Goal: Information Seeking & Learning: Learn about a topic

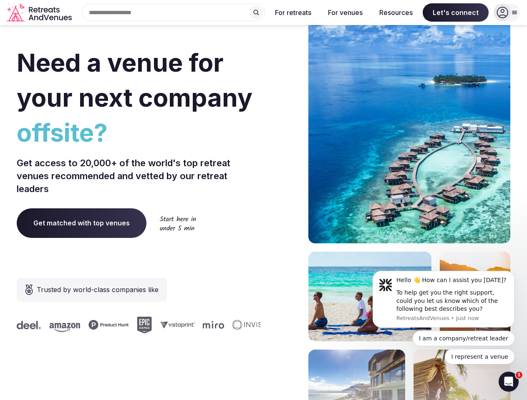
click at [263, 200] on div "Need a venue for your next company offsite? Get access to 20,000+ of the world'…" at bounding box center [263, 249] width 493 height 502
click at [173, 13] on div "Search Popular Destinations [GEOGRAPHIC_DATA], [GEOGRAPHIC_DATA] [GEOGRAPHIC_DA…" at bounding box center [170, 13] width 190 height 18
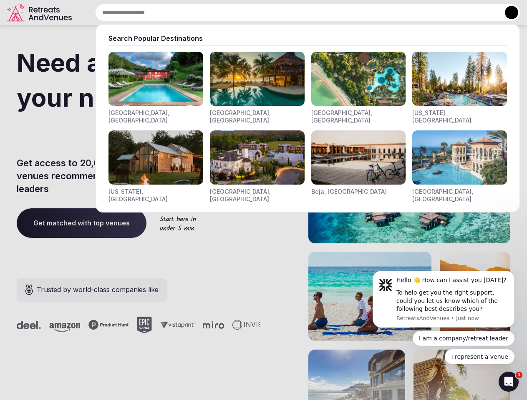
click at [256, 13] on input "text" at bounding box center [307, 13] width 425 height 18
click at [293, 13] on input "text" at bounding box center [307, 13] width 425 height 18
click at [345, 13] on input "text" at bounding box center [307, 13] width 425 height 18
click at [396, 13] on input "text" at bounding box center [307, 13] width 425 height 18
click at [455, 13] on input "text" at bounding box center [307, 13] width 425 height 18
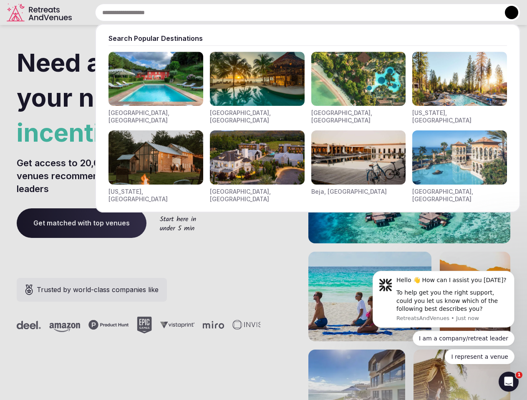
click at [507, 13] on button at bounding box center [511, 12] width 13 height 13
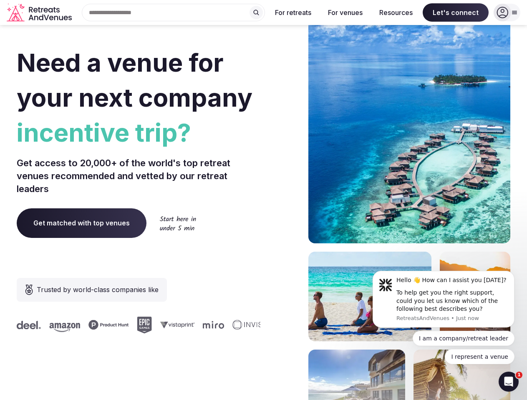
click at [443, 299] on div "To help get you the right support, could you let us know which of the following…" at bounding box center [452, 301] width 112 height 25
